Goal: Navigation & Orientation: Find specific page/section

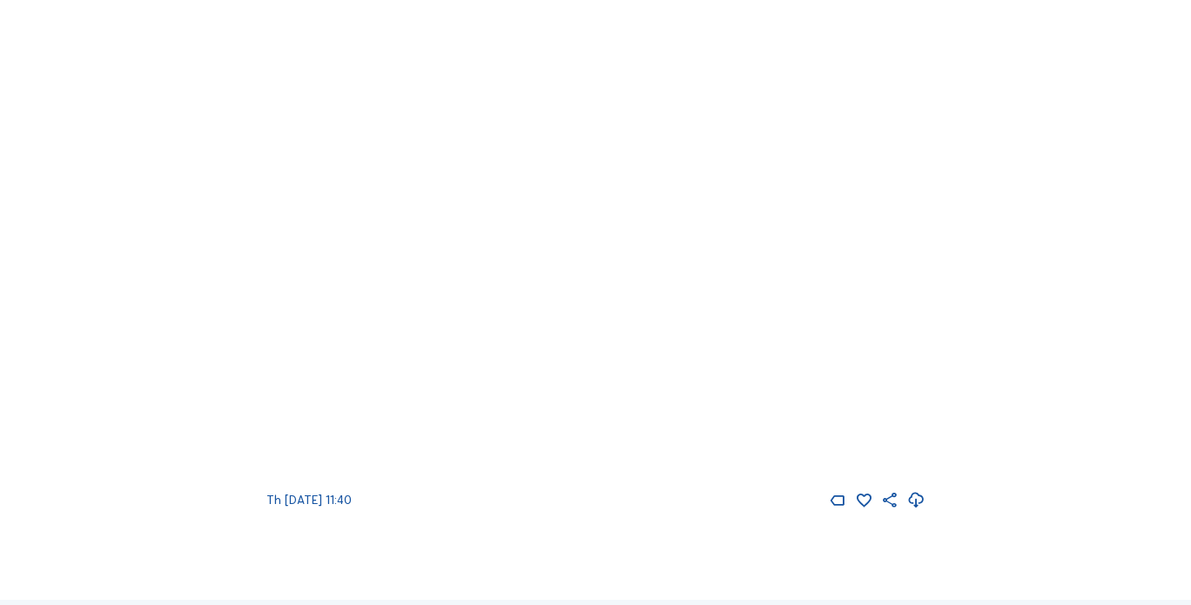
scroll to position [696, 0]
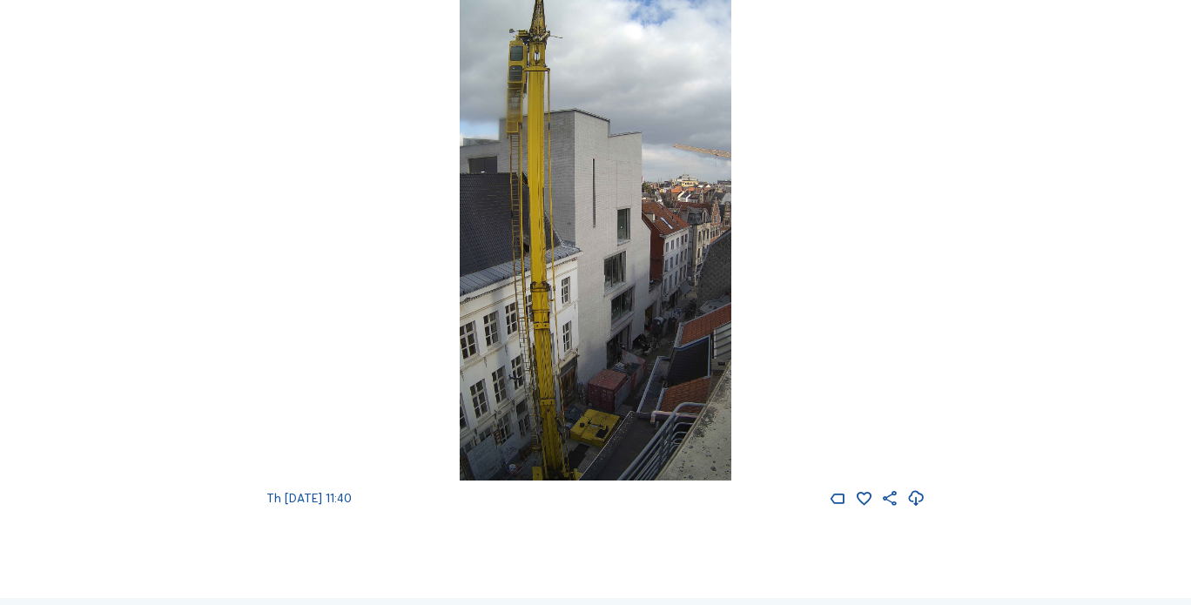
click at [623, 229] on img at bounding box center [596, 239] width 272 height 484
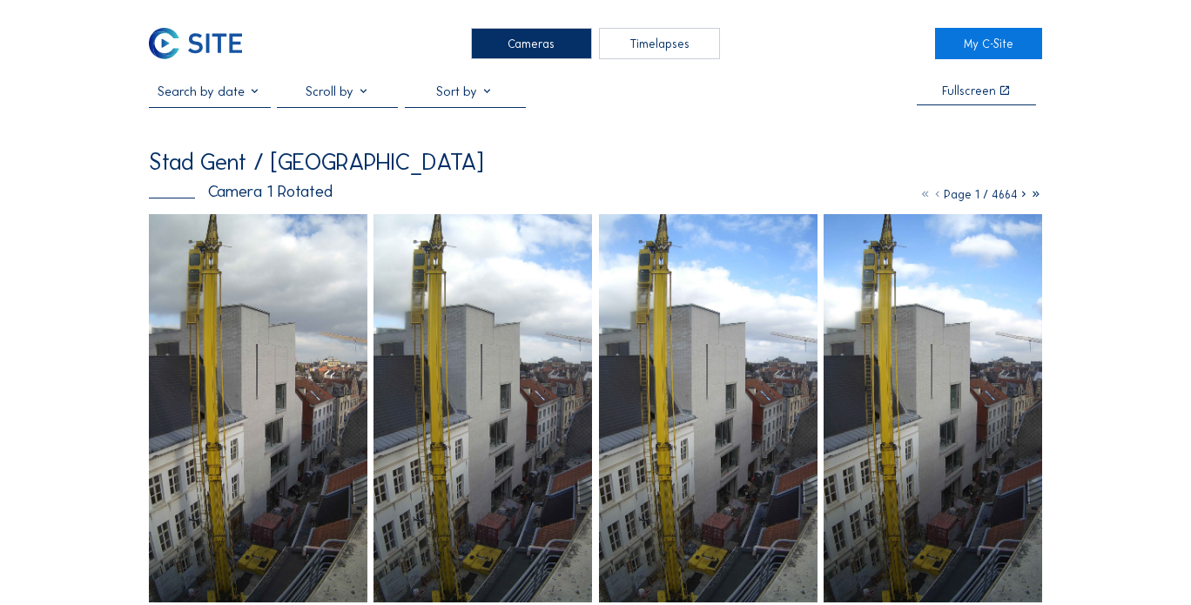
click at [1024, 195] on icon at bounding box center [1023, 194] width 12 height 15
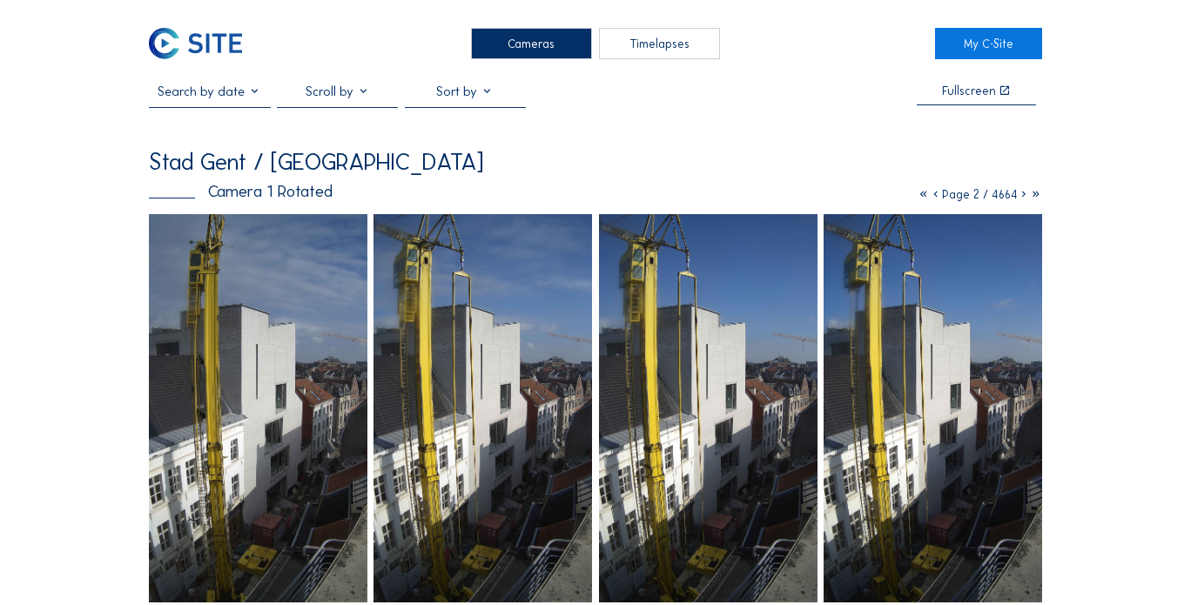
click at [1020, 196] on icon at bounding box center [1023, 194] width 12 height 15
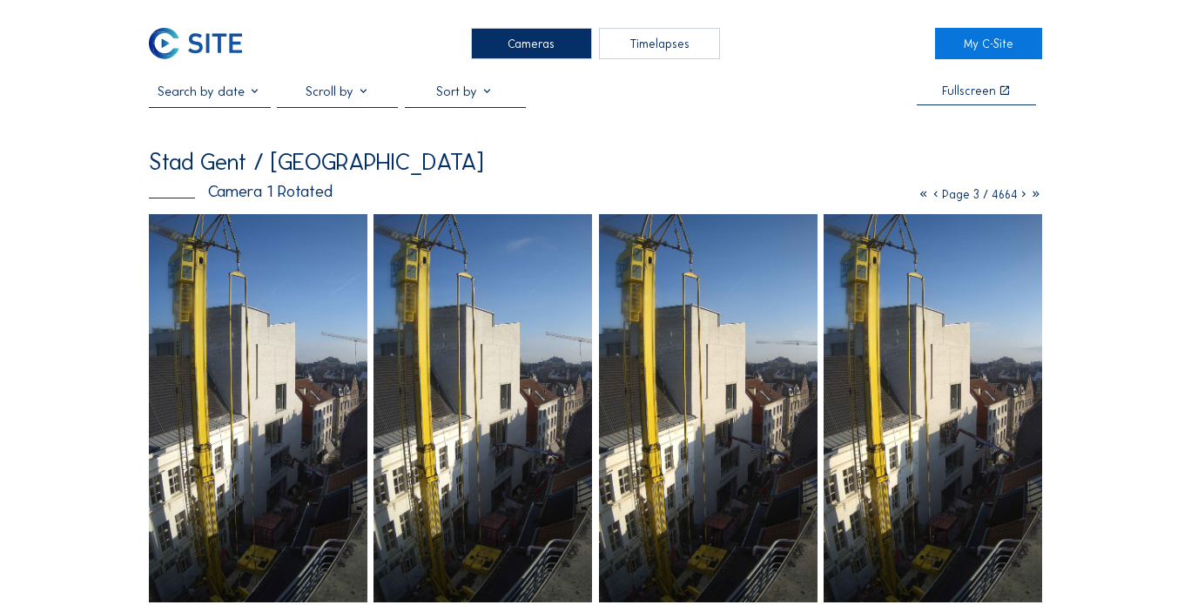
click at [1023, 194] on icon at bounding box center [1023, 194] width 12 height 15
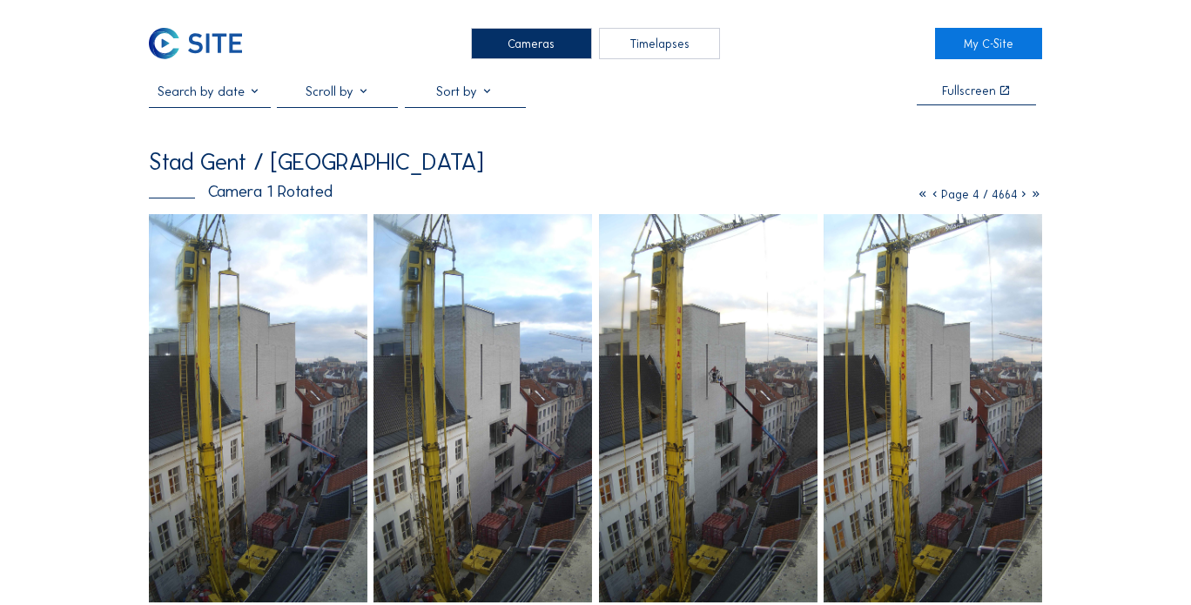
click at [930, 195] on icon at bounding box center [935, 194] width 12 height 15
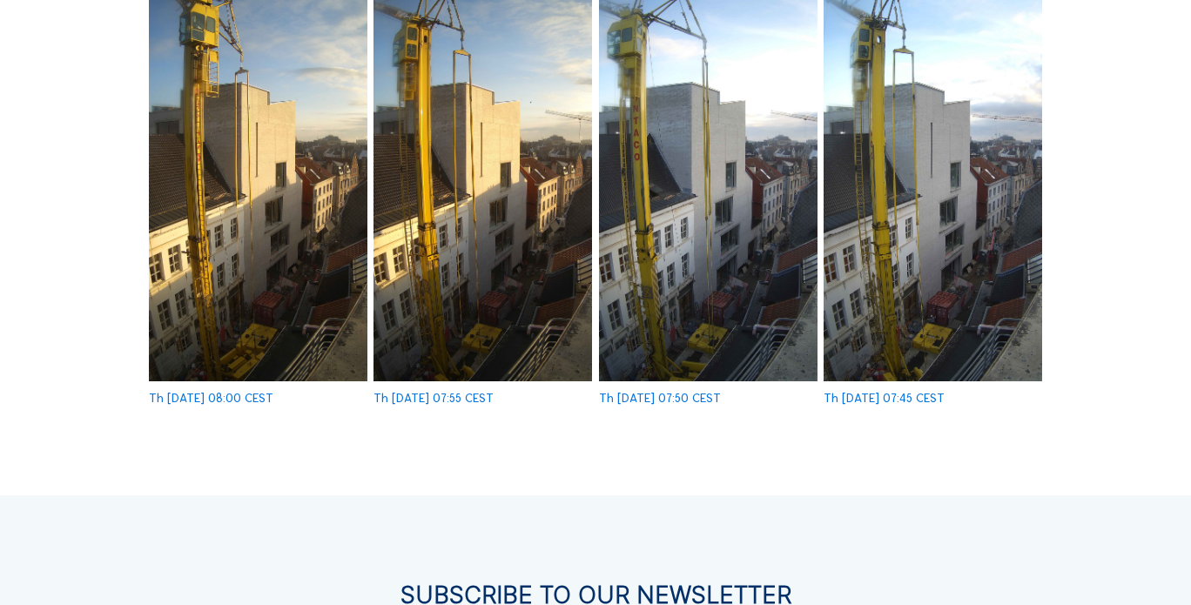
scroll to position [1567, 0]
